Goal: Check status: Check status

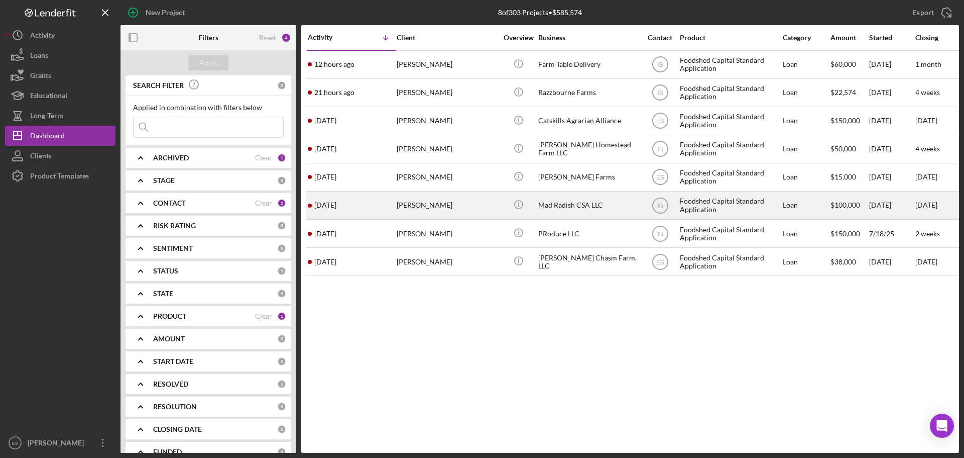
click at [491, 206] on div "[PERSON_NAME]" at bounding box center [447, 205] width 100 height 27
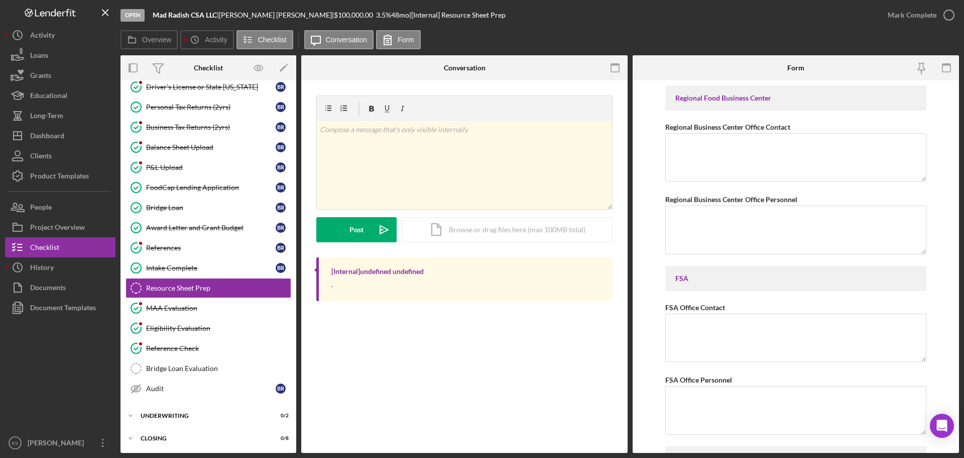
scroll to position [113, 0]
click at [222, 179] on link "FoodCap Lending Application FoodCap Lending Application B R" at bounding box center [209, 186] width 166 height 20
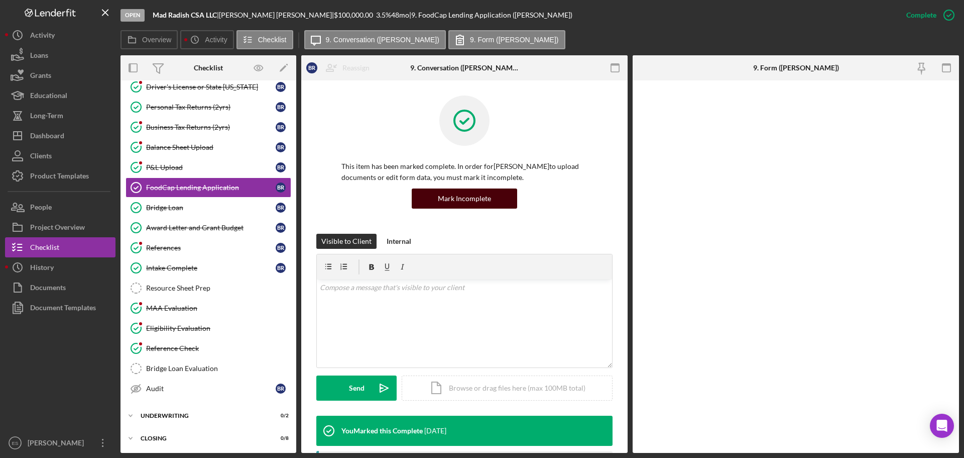
scroll to position [113, 0]
